Goal: Transaction & Acquisition: Purchase product/service

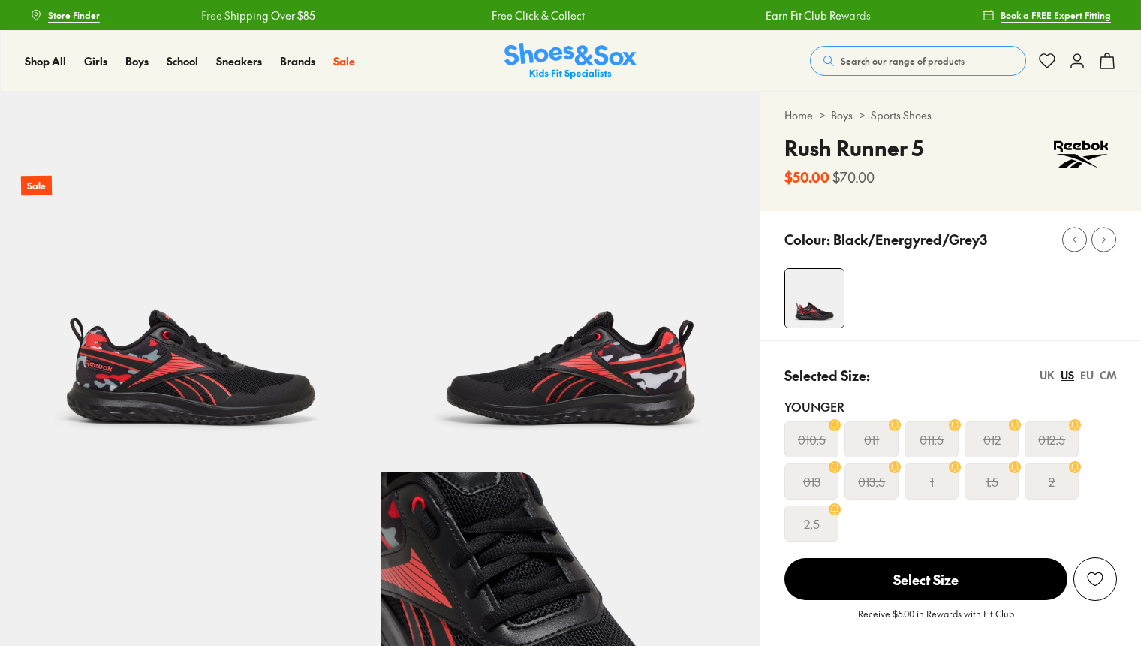
select select "*"
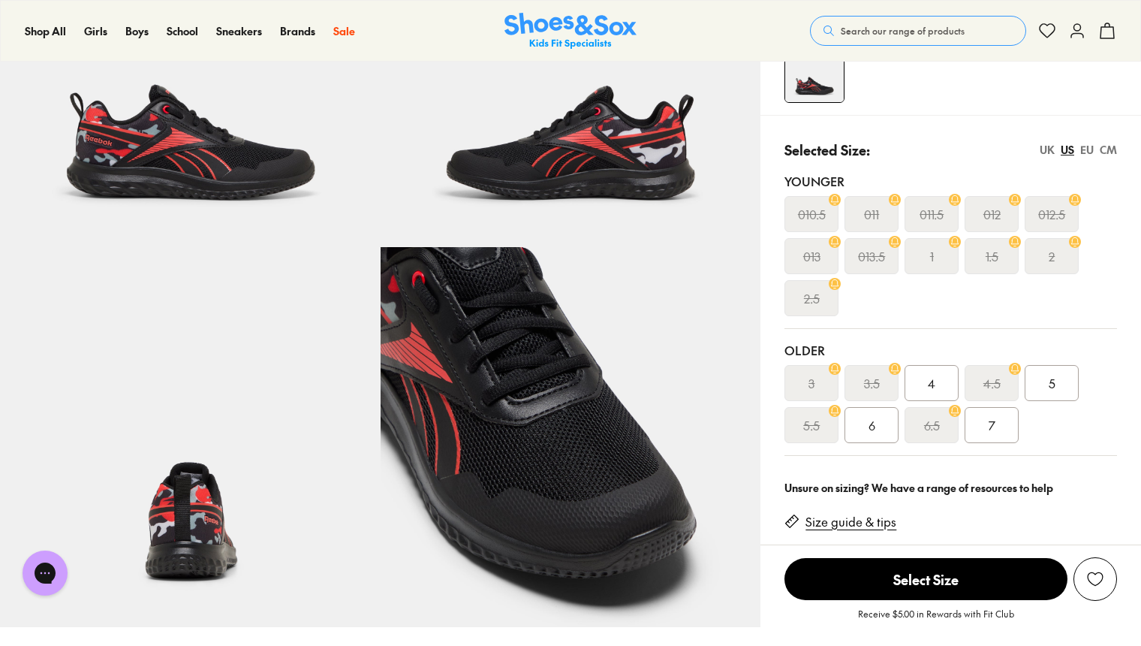
click at [928, 381] on span "4" at bounding box center [932, 383] width 8 height 18
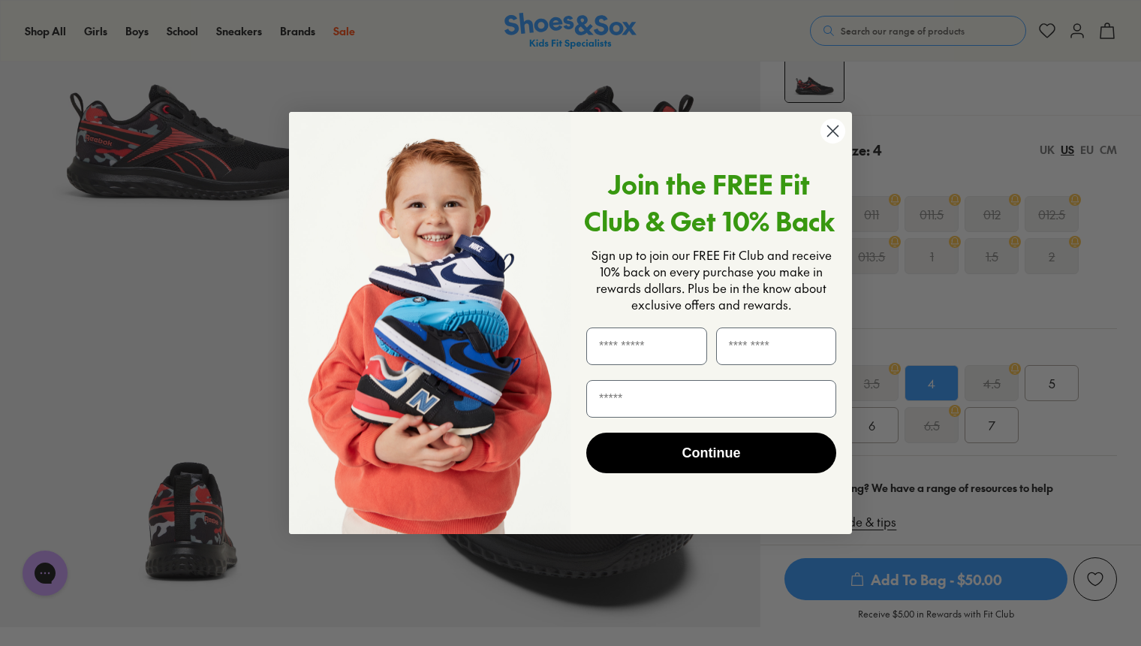
click at [831, 126] on circle "Close dialog" at bounding box center [833, 131] width 25 height 25
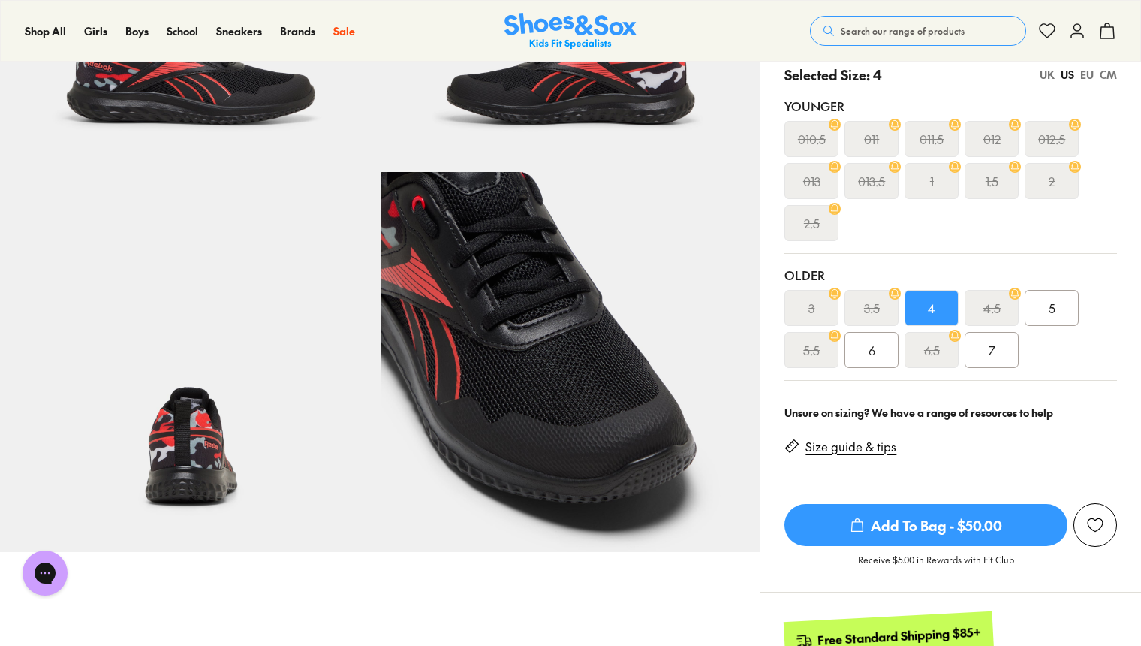
scroll to position [75, 0]
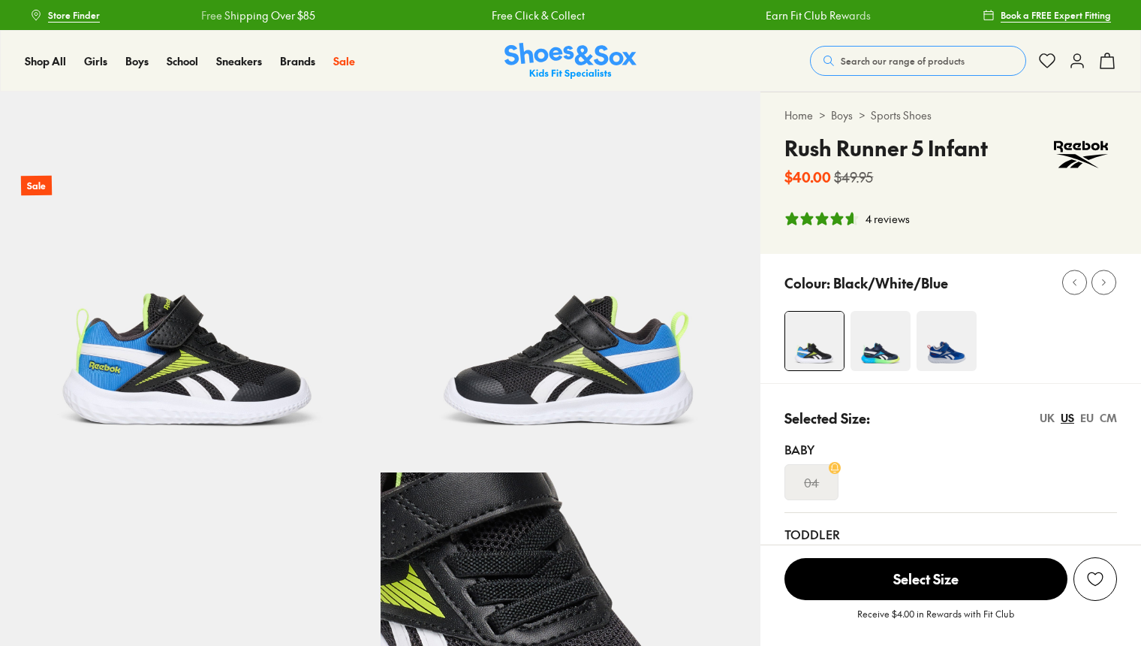
select select "*"
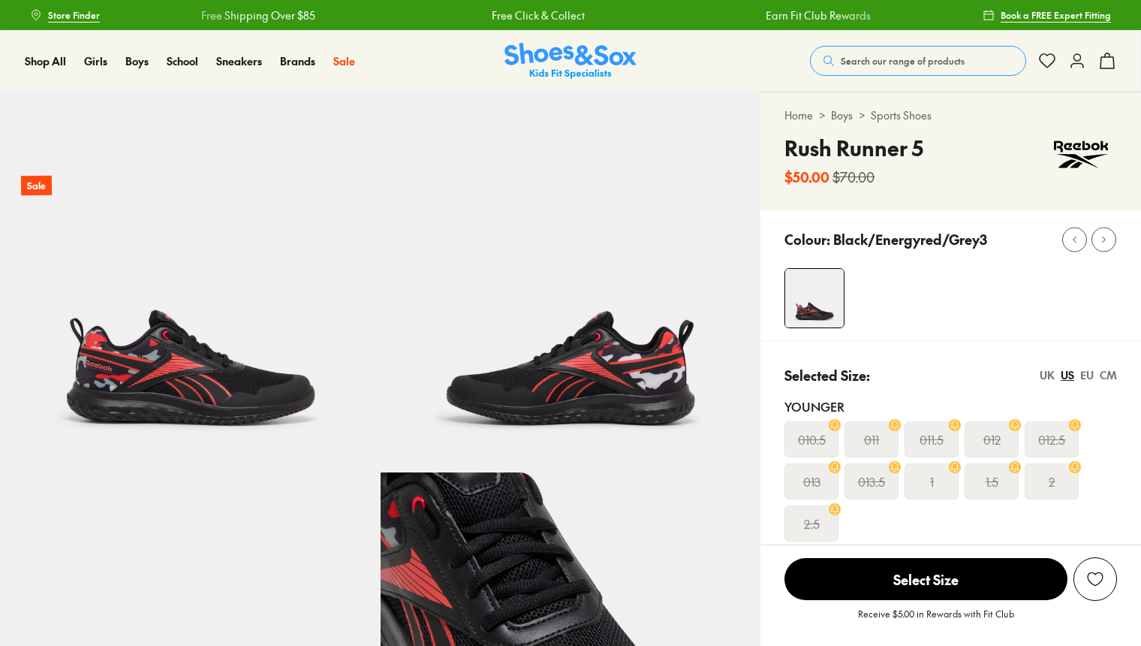
select select "*"
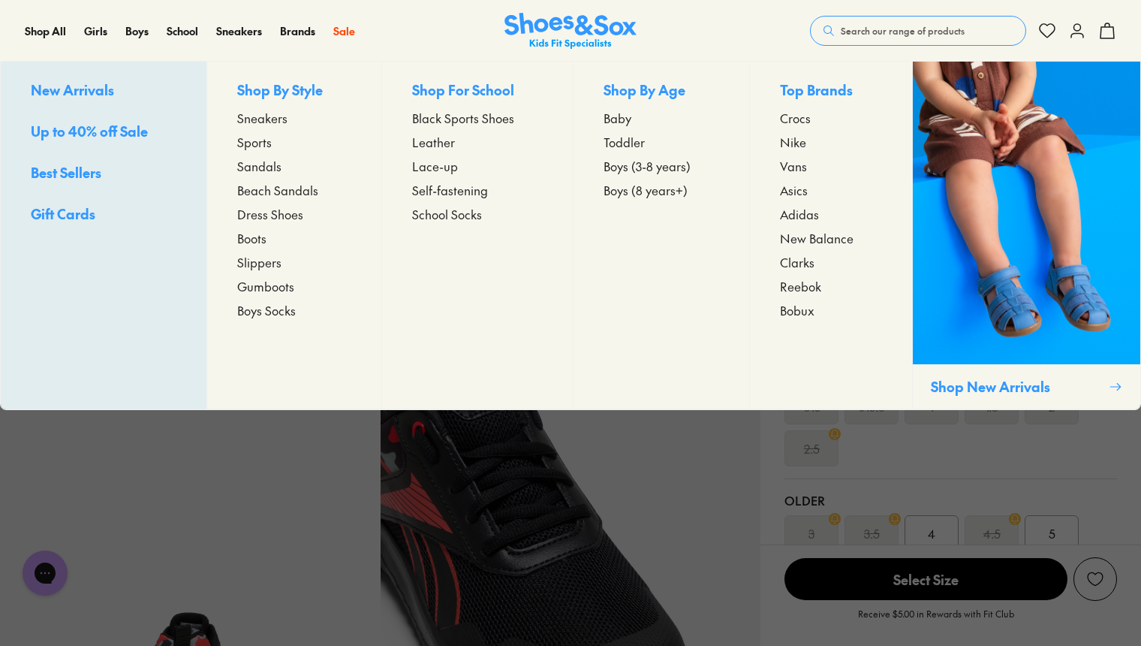
click at [661, 167] on span "Boys (3-8 years)" at bounding box center [647, 166] width 87 height 18
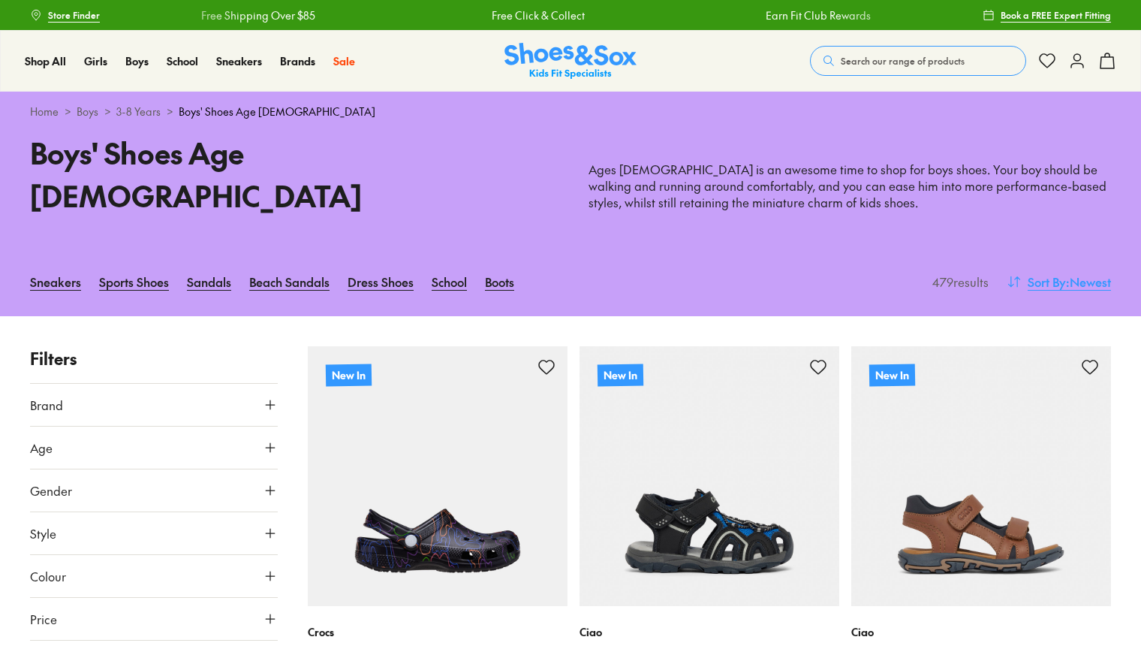
click at [1053, 273] on span "Sort By" at bounding box center [1047, 282] width 38 height 18
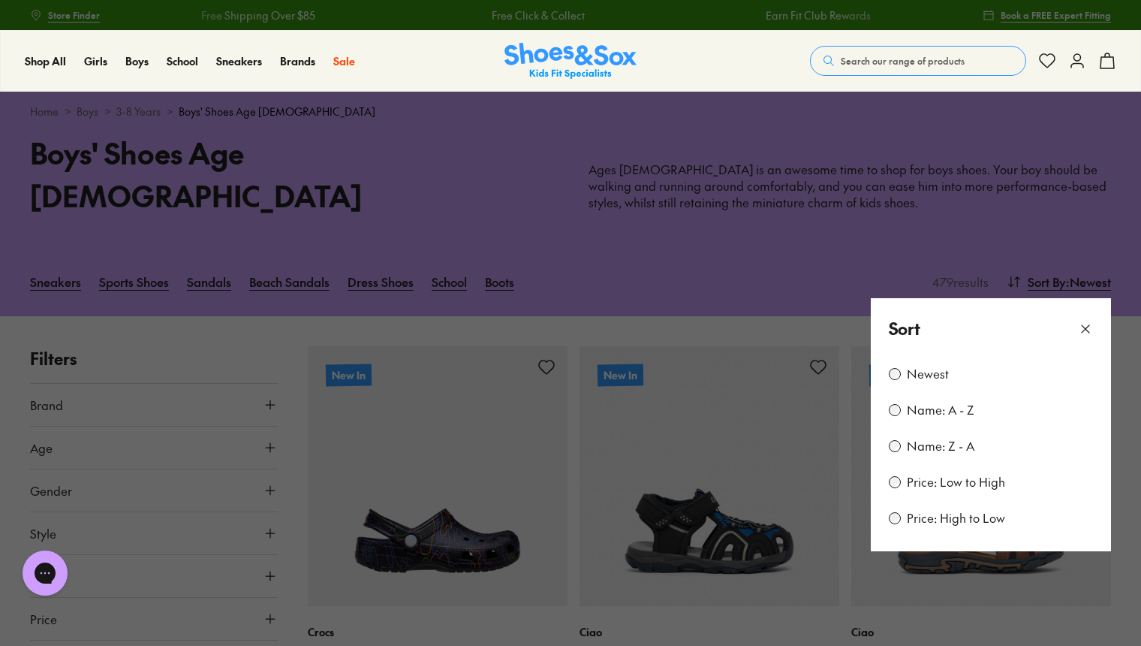
click at [924, 474] on label "Price: Low to High" at bounding box center [956, 482] width 98 height 17
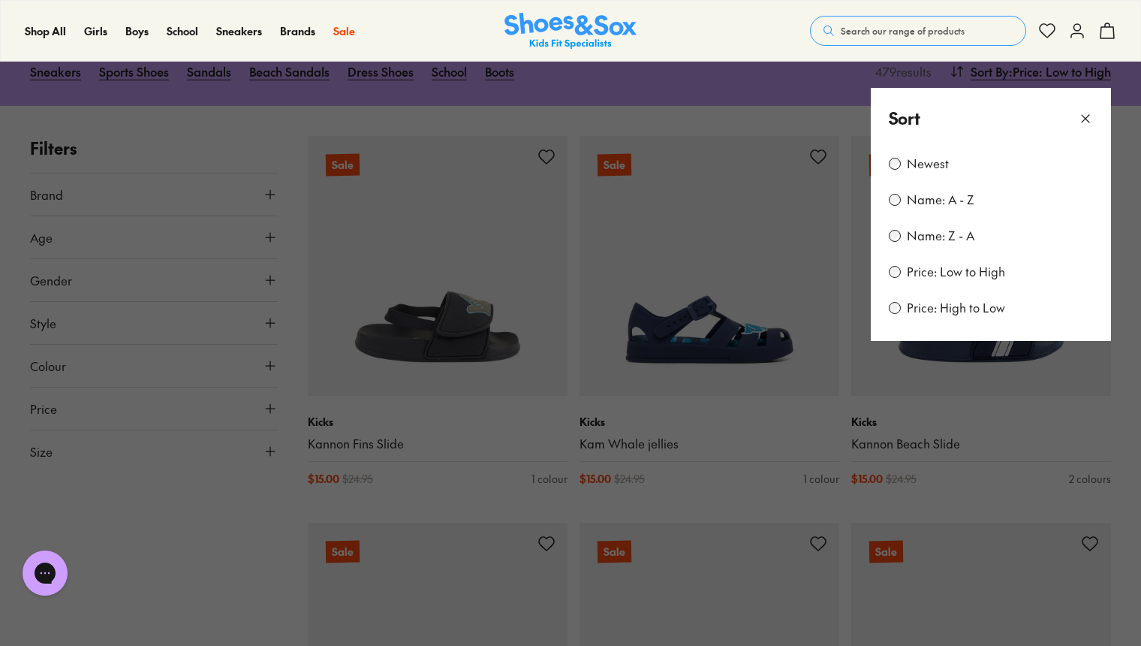
click at [695, 15] on div "Shop All Shop All Shop All New Arrivals Up to 40% Off Sale Online Only Best Sel…" at bounding box center [570, 31] width 1141 height 62
click at [1084, 111] on icon at bounding box center [1085, 118] width 15 height 15
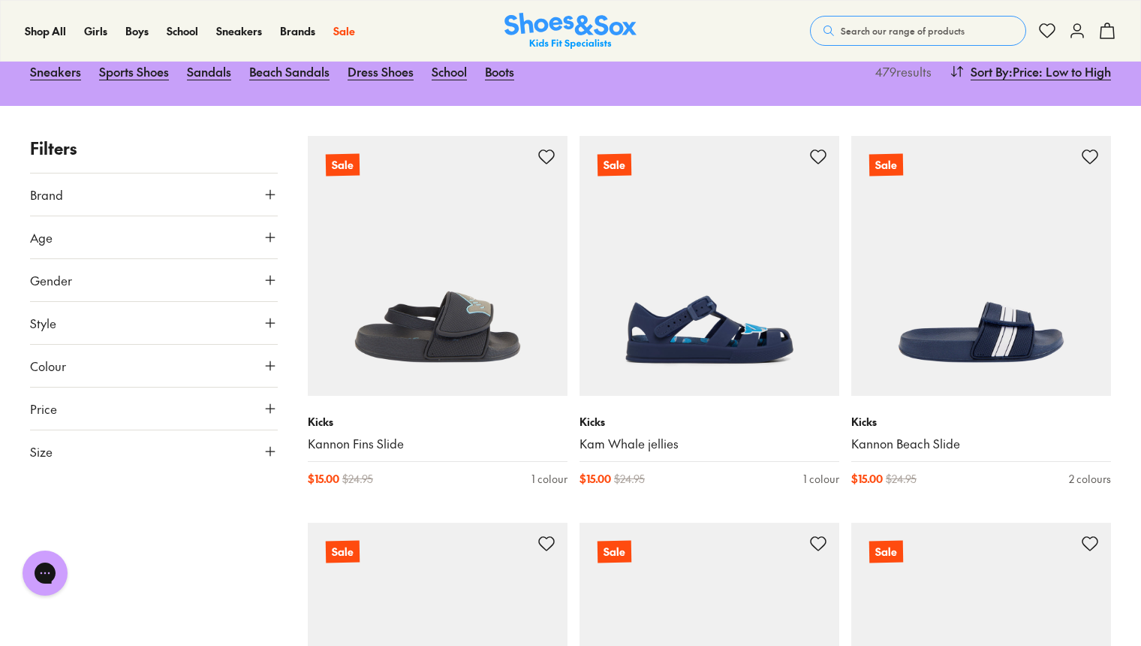
click at [201, 430] on button "Size" at bounding box center [154, 451] width 248 height 42
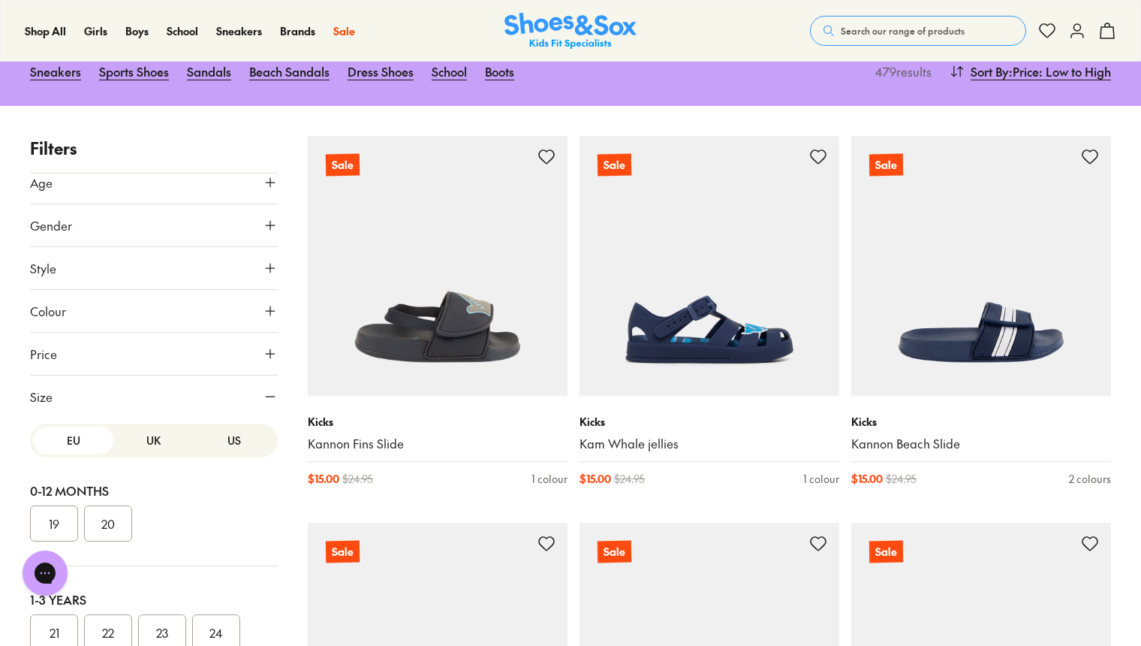
click at [203, 427] on button "US" at bounding box center [234, 441] width 80 height 28
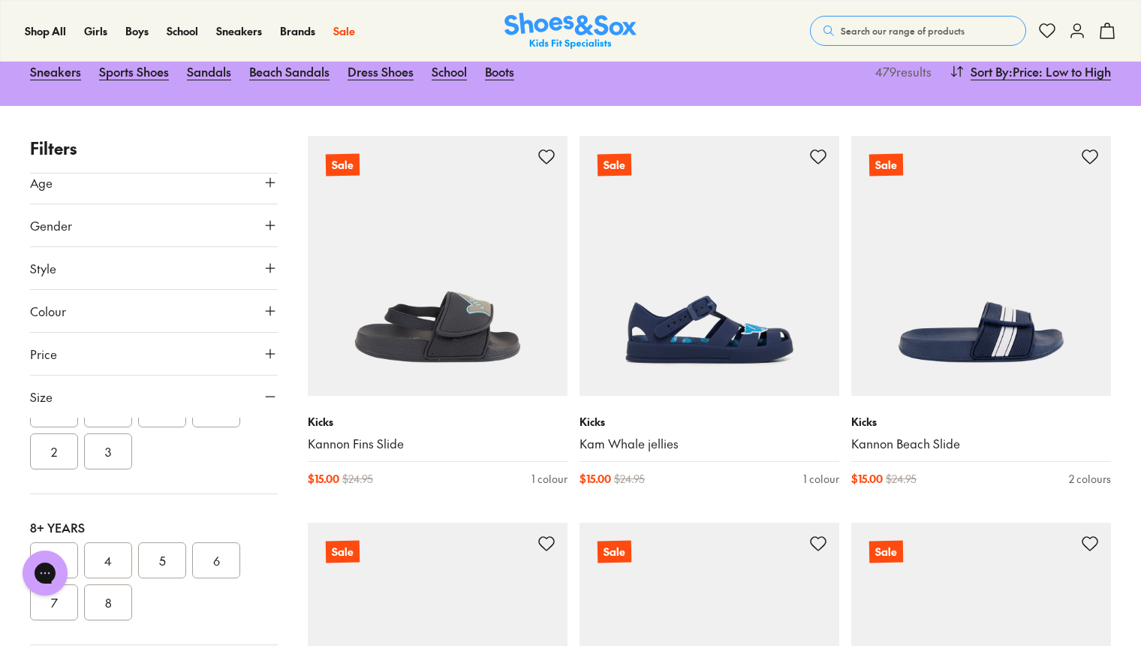
scroll to position [375, 0]
click at [111, 541] on button "4" at bounding box center [108, 559] width 48 height 36
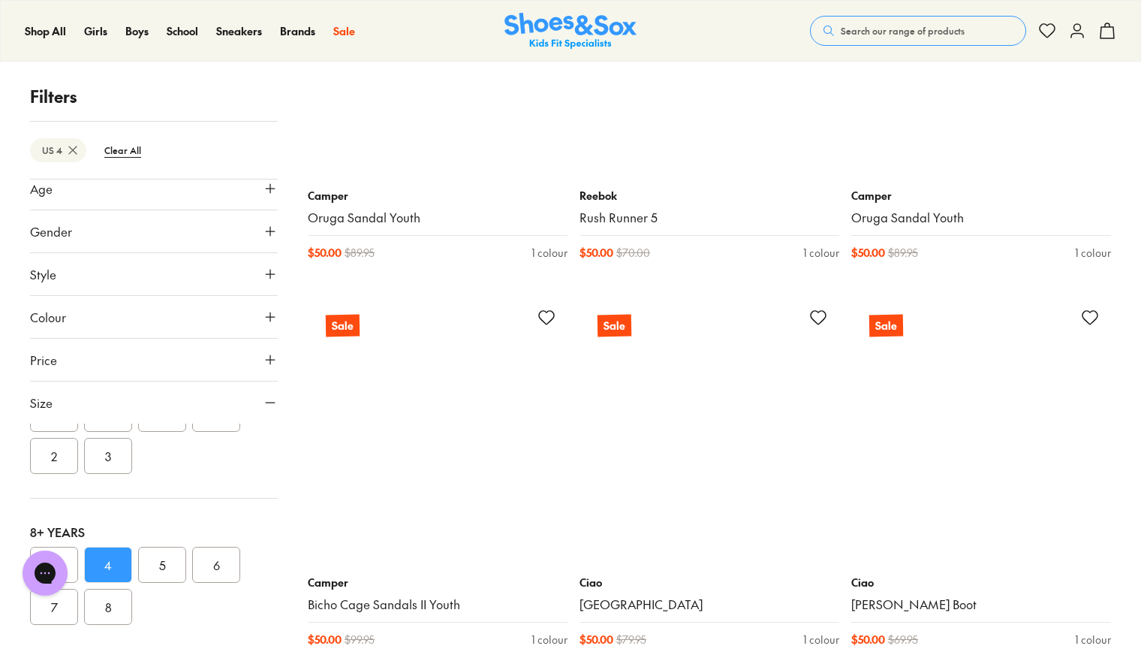
scroll to position [3379, 0]
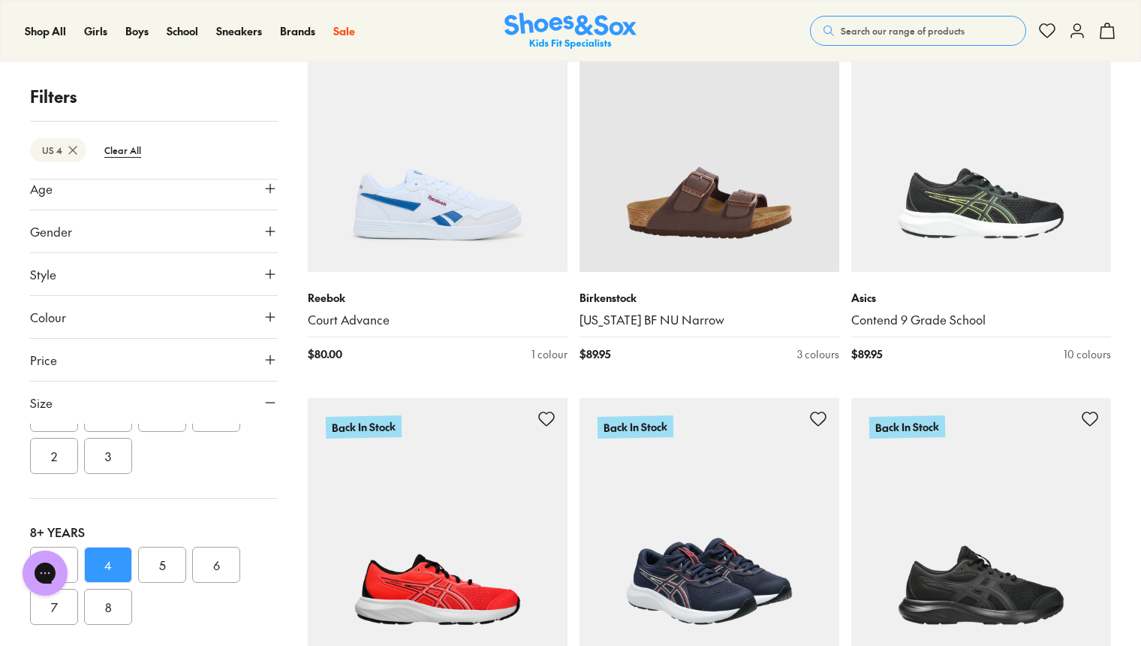
scroll to position [7723, 0]
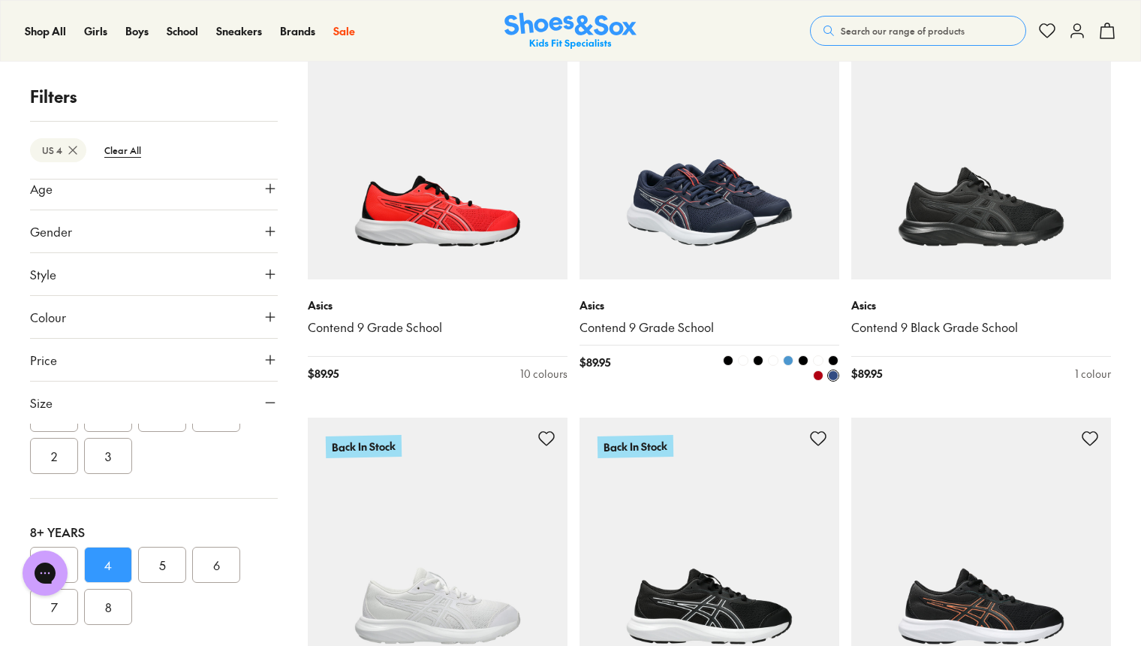
scroll to position [7949, 0]
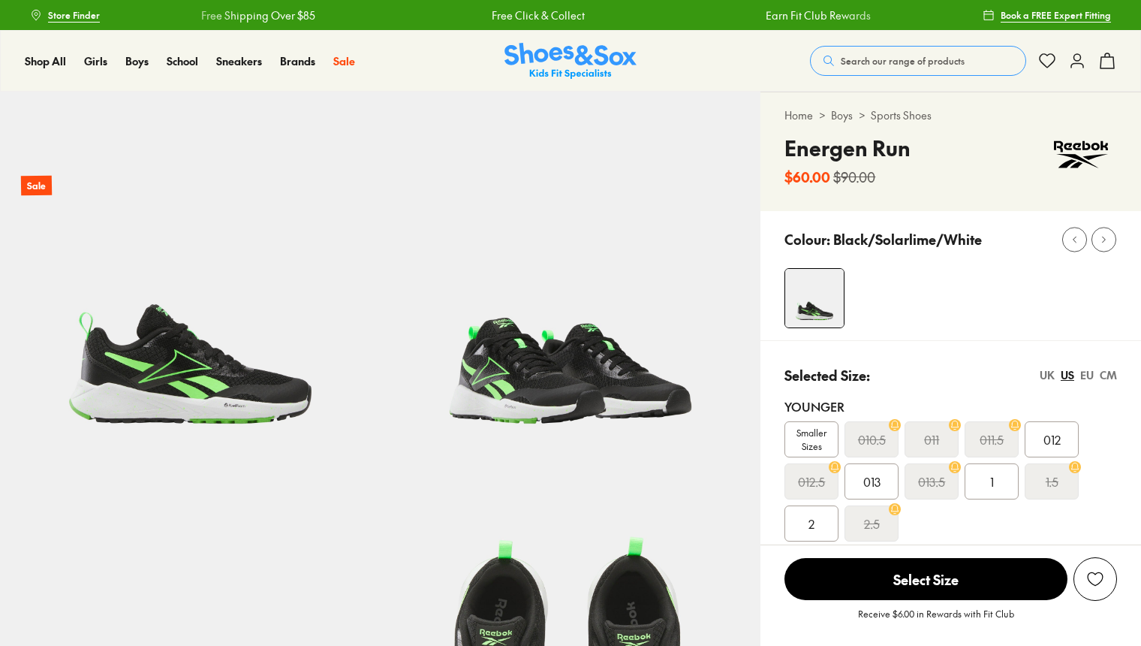
select select "*"
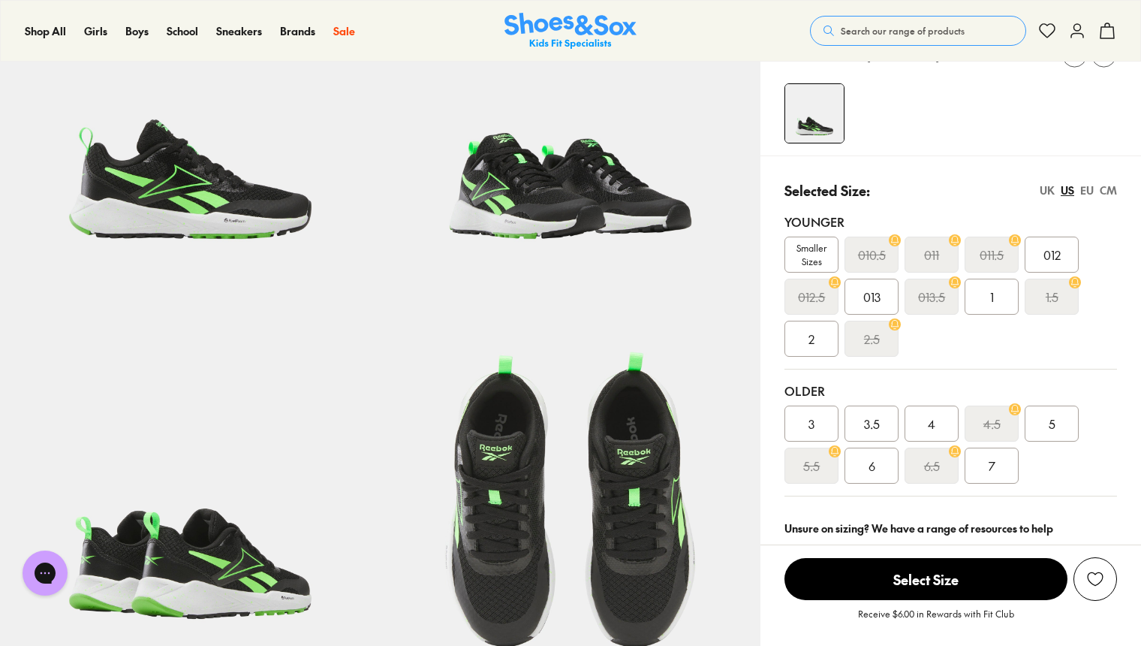
scroll to position [150, 0]
